Goal: Transaction & Acquisition: Purchase product/service

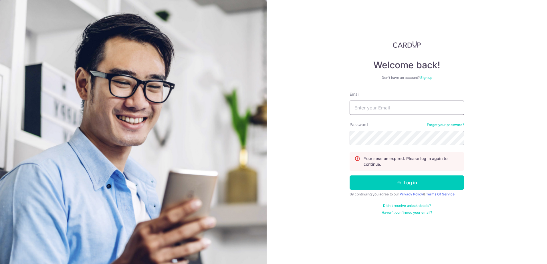
click at [398, 111] on input "Email" at bounding box center [406, 108] width 114 height 14
type input "xiaobowen1996@gmail.com"
click at [349, 176] on button "Log in" at bounding box center [406, 183] width 114 height 14
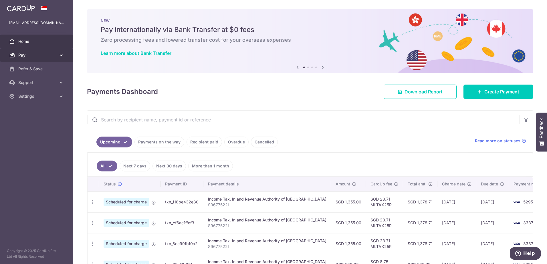
click at [34, 53] on span "Pay" at bounding box center [37, 55] width 38 height 6
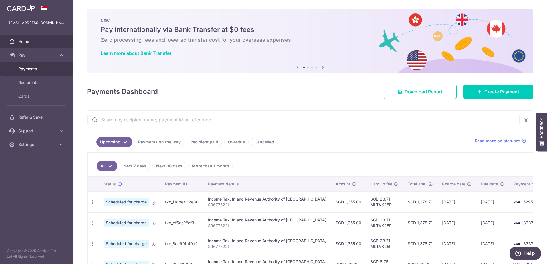
click at [31, 70] on span "Payments" at bounding box center [37, 69] width 38 height 6
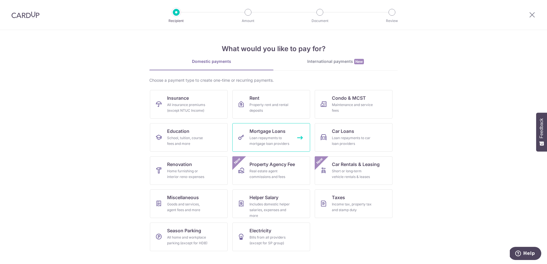
click at [263, 147] on link "Mortgage Loans Loan repayments to mortgage loan providers" at bounding box center [271, 137] width 78 height 29
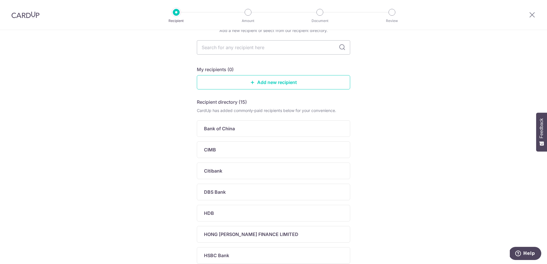
scroll to position [57, 0]
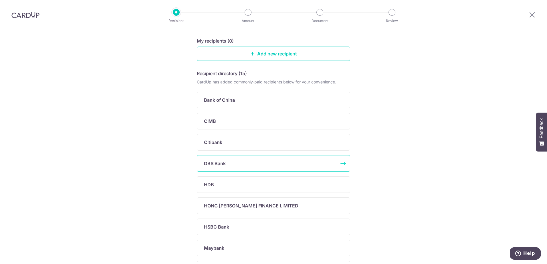
click at [290, 169] on div "DBS Bank" at bounding box center [273, 163] width 153 height 17
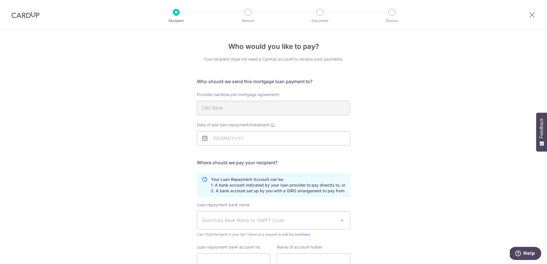
scroll to position [29, 0]
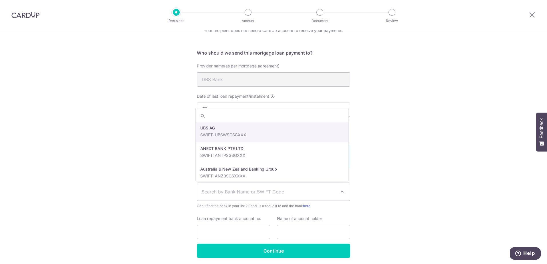
click at [257, 194] on span "Search by Bank Name or SWIFT Code" at bounding box center [269, 191] width 134 height 7
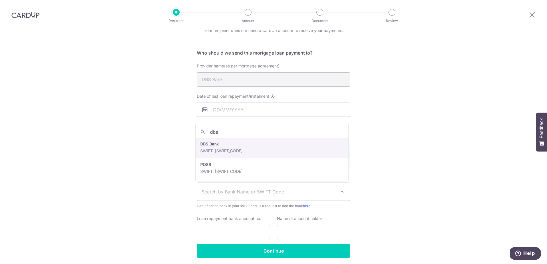
type input "dbs"
select select "6"
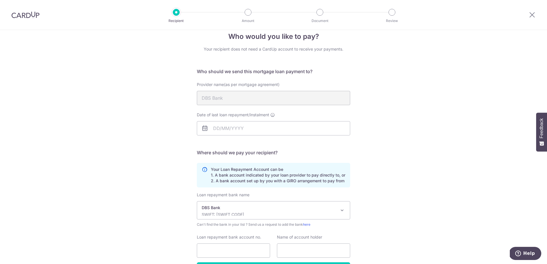
scroll to position [0, 0]
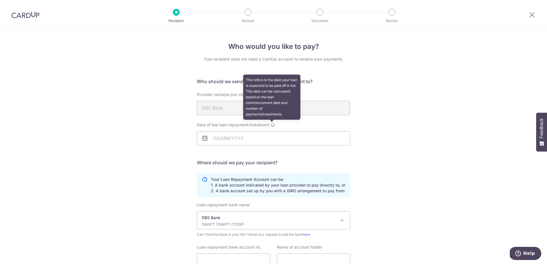
click at [272, 126] on icon at bounding box center [272, 125] width 5 height 5
click at [272, 131] on input "Date of last loan repayment/instalment This refers to the date your loan is exp…" at bounding box center [273, 138] width 153 height 14
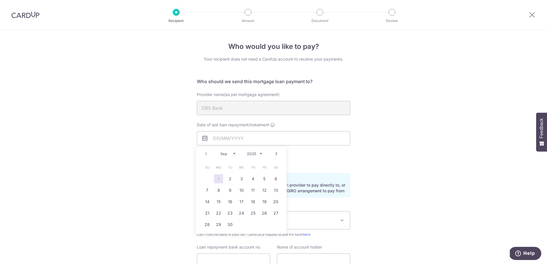
click at [286, 125] on div "Date of last loan repayment/instalment" at bounding box center [273, 133] width 153 height 23
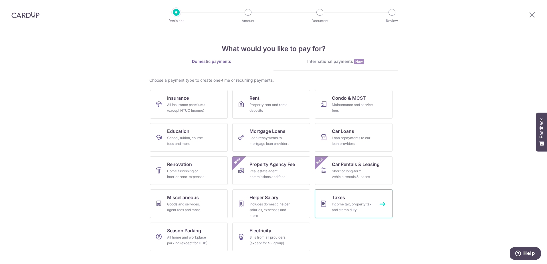
click at [348, 204] on div "Income tax, property tax and stamp duty" at bounding box center [352, 207] width 41 height 11
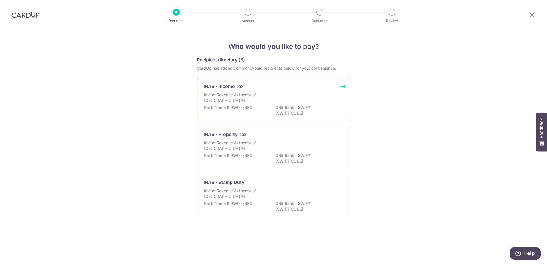
click at [271, 98] on div "Inland Revenue Authority of [GEOGRAPHIC_DATA]" at bounding box center [273, 98] width 139 height 13
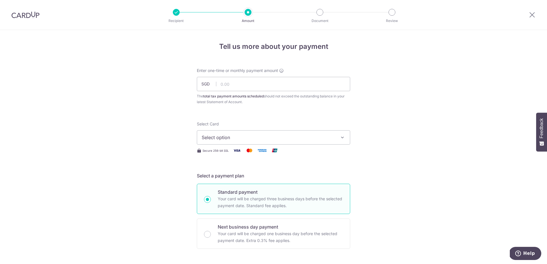
click at [263, 139] on span "Select option" at bounding box center [268, 137] width 133 height 7
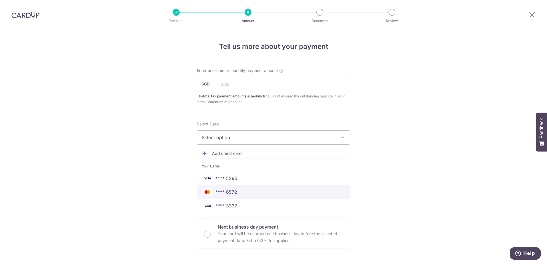
click at [251, 191] on span "**** 6572" at bounding box center [274, 192] width 144 height 7
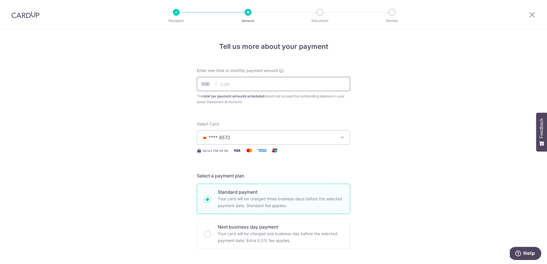
click at [240, 84] on input "text" at bounding box center [273, 84] width 153 height 14
click at [275, 96] on div "The total tax payment amounts scheduled should not exceed the outstanding balan…" at bounding box center [273, 99] width 153 height 11
type input "1,000.00"
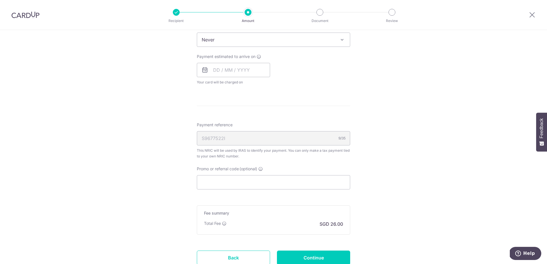
scroll to position [257, 0]
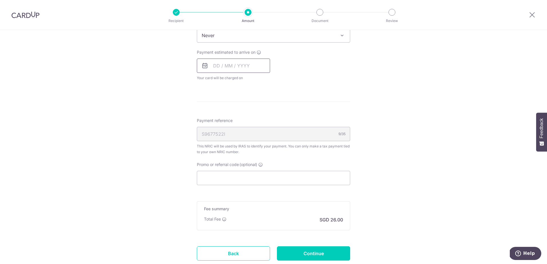
click at [238, 62] on input "text" at bounding box center [233, 66] width 73 height 14
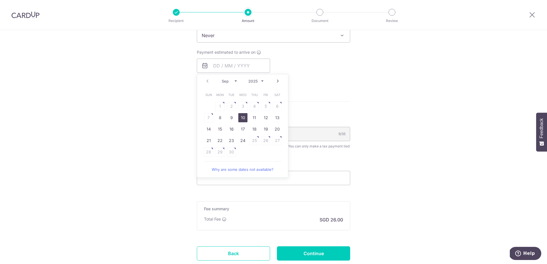
click at [238, 118] on link "10" at bounding box center [242, 117] width 9 height 9
type input "[DATE]"
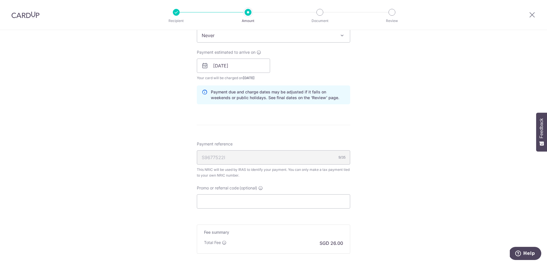
click at [323, 124] on form "Enter one-time or monthly payment amount SGD 1,000.00 1000.00 The total tax pay…" at bounding box center [273, 55] width 153 height 490
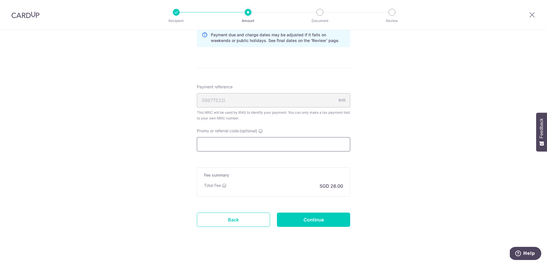
click at [240, 143] on input "Promo or referral code (optional)" at bounding box center [273, 144] width 153 height 14
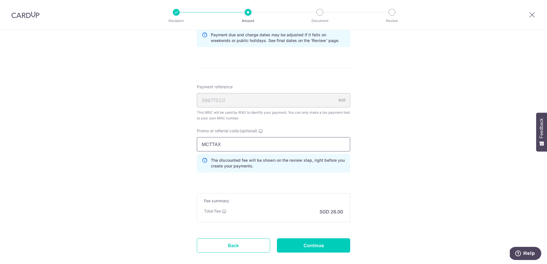
click at [211, 145] on input "MCTTAX" at bounding box center [273, 144] width 153 height 14
click at [262, 147] on input "MCTAX" at bounding box center [273, 144] width 153 height 14
type input "MCTAX25"
click at [357, 167] on div "Tell us more about your payment Enter one-time or monthly payment amount SGD 1,…" at bounding box center [273, 5] width 547 height 580
click at [312, 246] on input "Continue" at bounding box center [313, 245] width 73 height 14
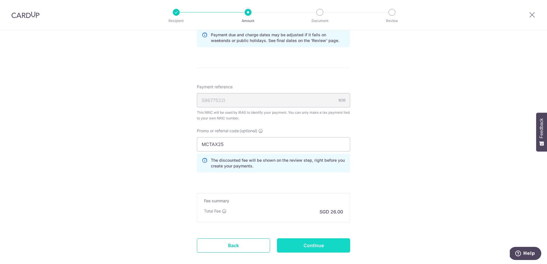
type input "Create Schedule"
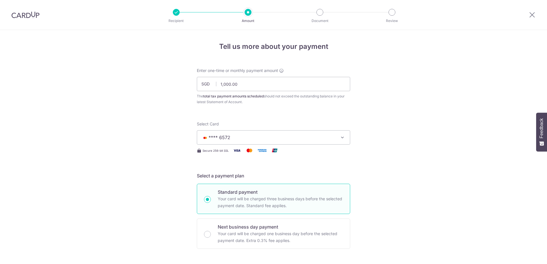
scroll to position [354, 0]
